Goal: Task Accomplishment & Management: Manage account settings

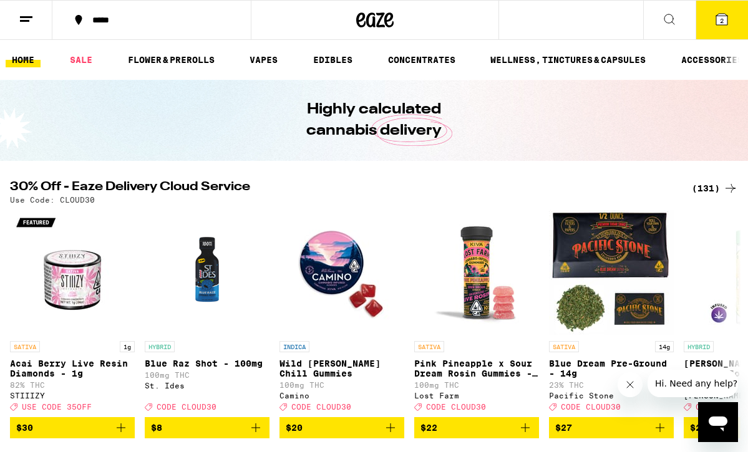
click at [24, 21] on line at bounding box center [24, 21] width 9 height 0
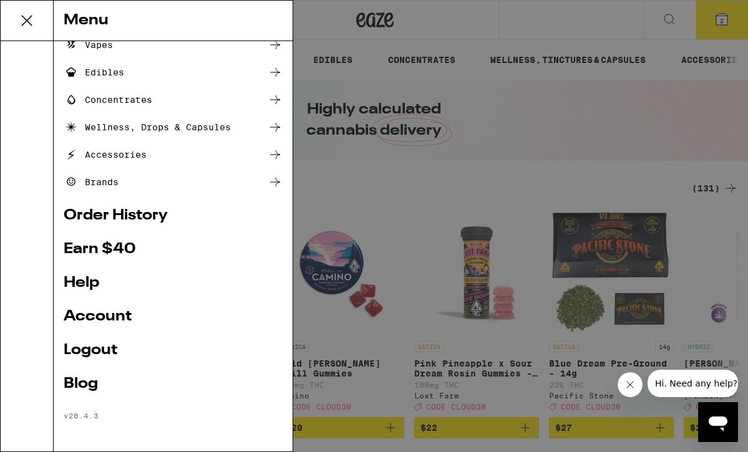
scroll to position [121, 0]
click at [99, 313] on link "Account" at bounding box center [173, 316] width 219 height 15
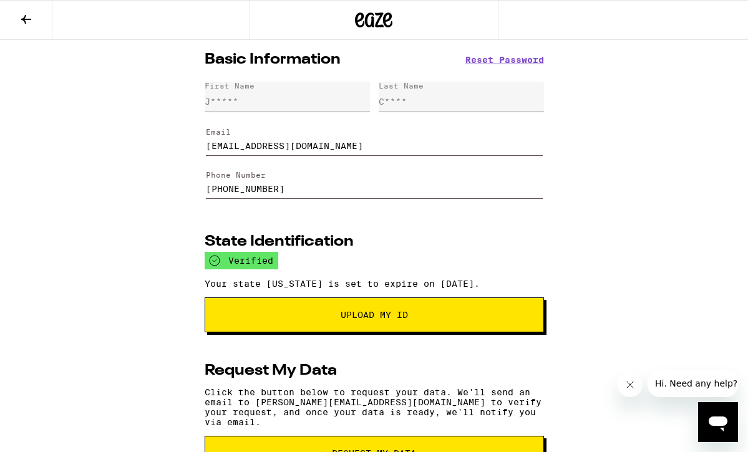
click at [26, 14] on icon at bounding box center [26, 19] width 15 height 15
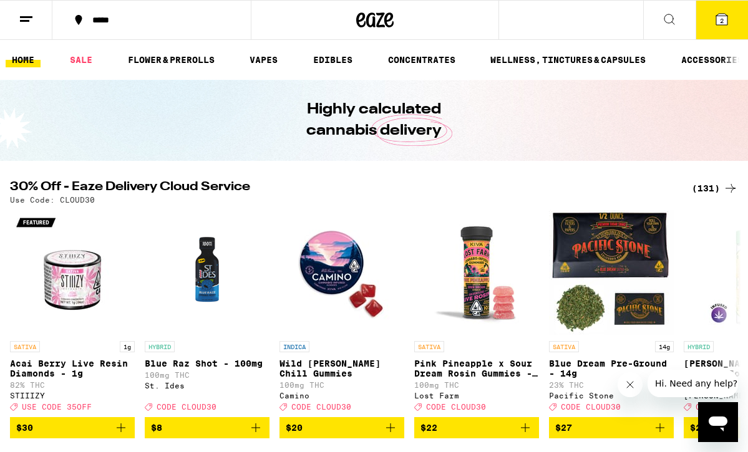
click at [24, 21] on line at bounding box center [24, 21] width 9 height 0
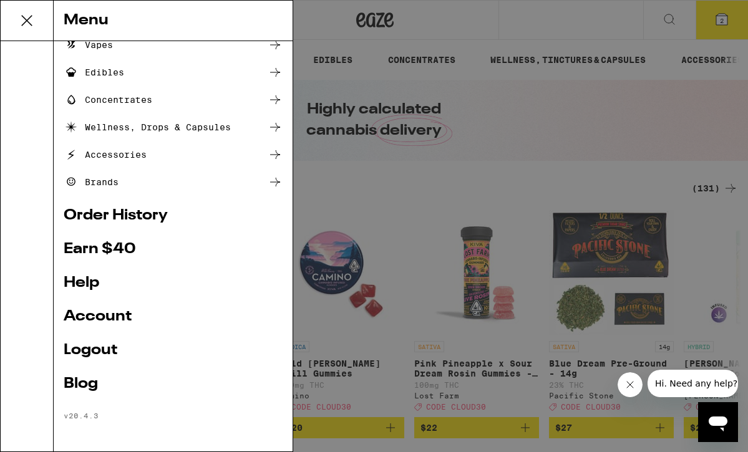
click at [92, 347] on link "Logout" at bounding box center [173, 350] width 219 height 15
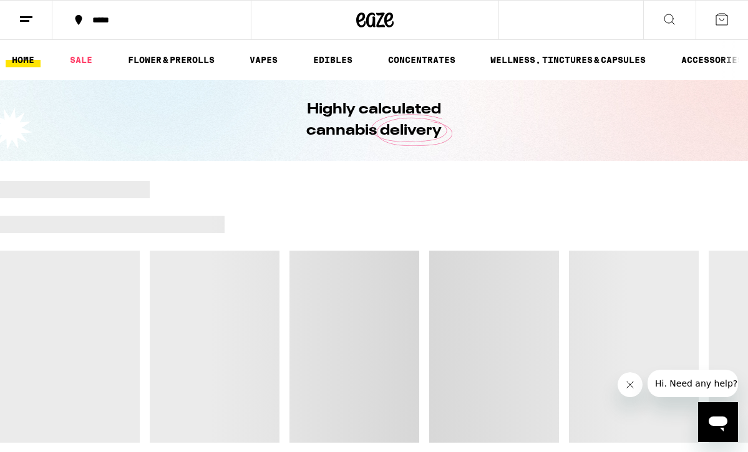
scroll to position [37, 0]
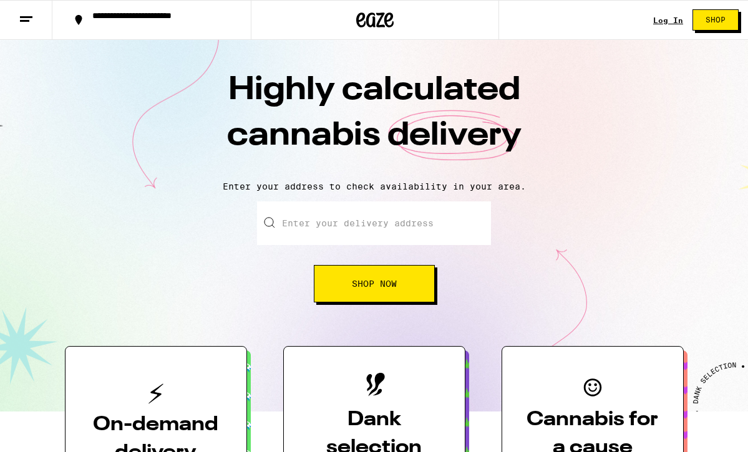
click at [665, 19] on link "Log In" at bounding box center [668, 20] width 30 height 8
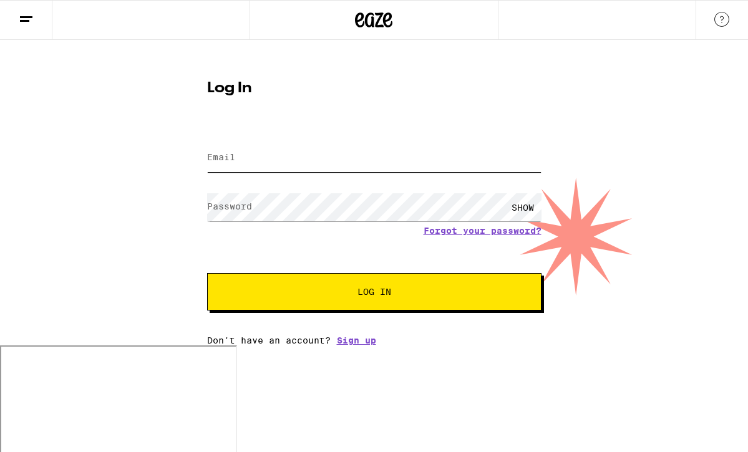
type input "[PERSON_NAME][EMAIL_ADDRESS][DOMAIN_NAME]"
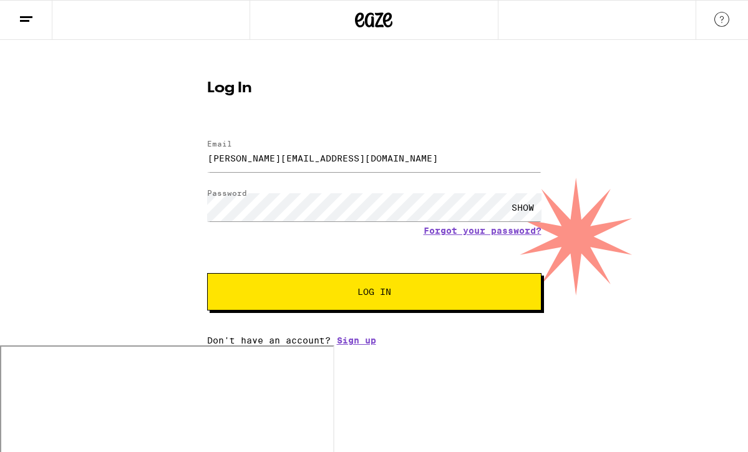
click at [299, 101] on div "Log In Email Email [PERSON_NAME][EMAIL_ADDRESS][DOMAIN_NAME] Password Password …" at bounding box center [374, 208] width 359 height 274
click at [299, 296] on span "Log In" at bounding box center [374, 291] width 233 height 9
